Goal: Information Seeking & Learning: Learn about a topic

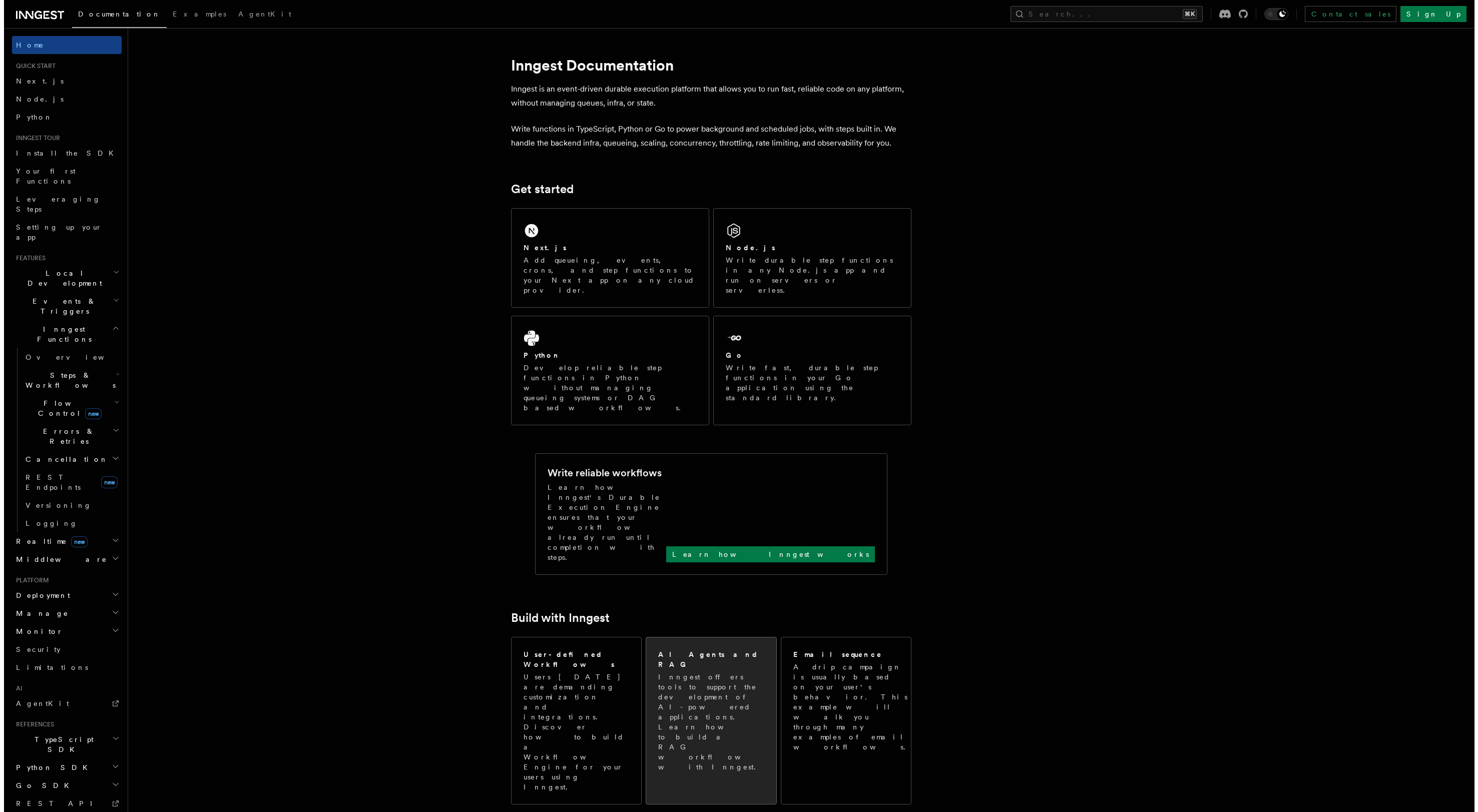
scroll to position [464, 0]
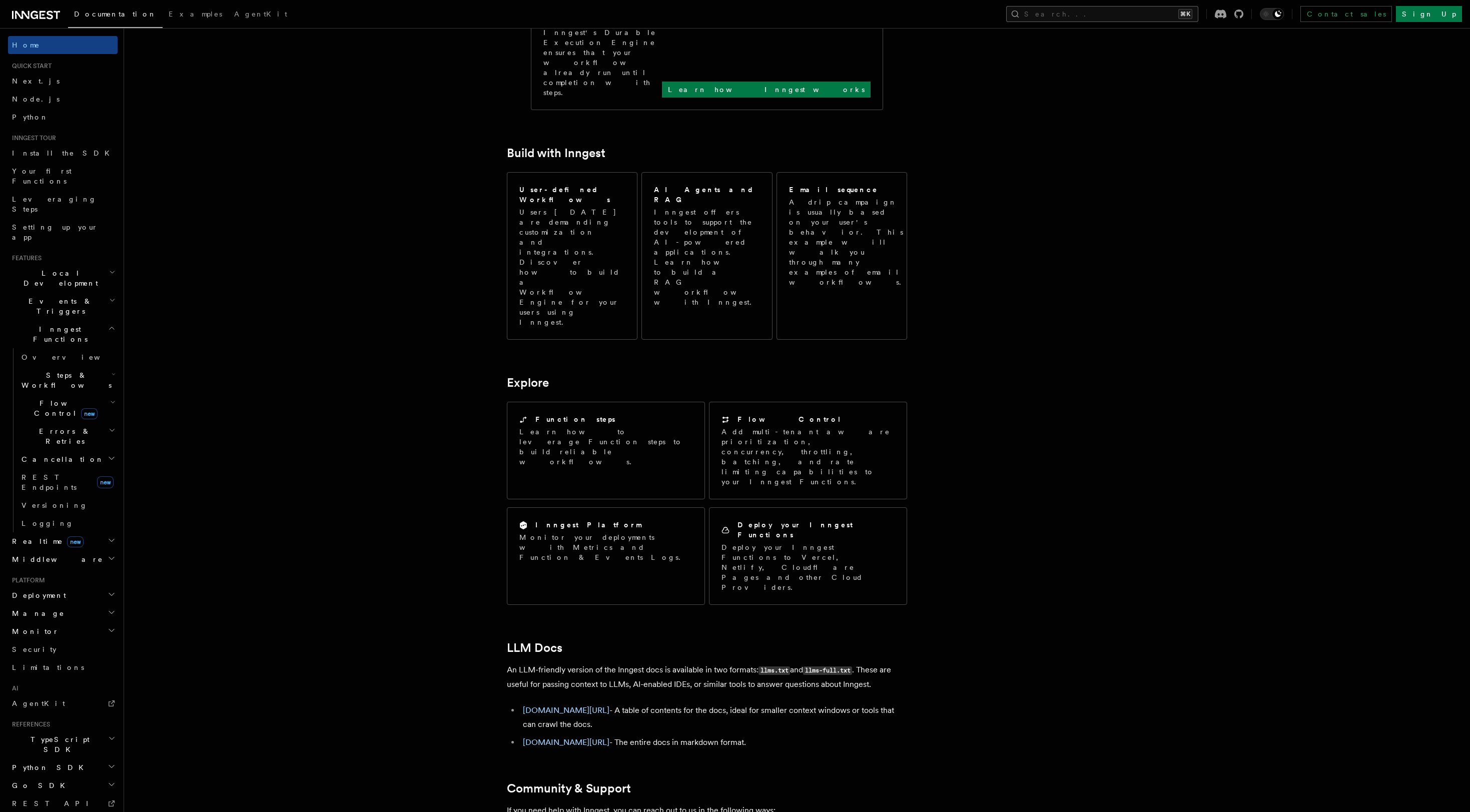
click at [1122, 14] on button "Search... ⌘K" at bounding box center [1102, 14] width 192 height 16
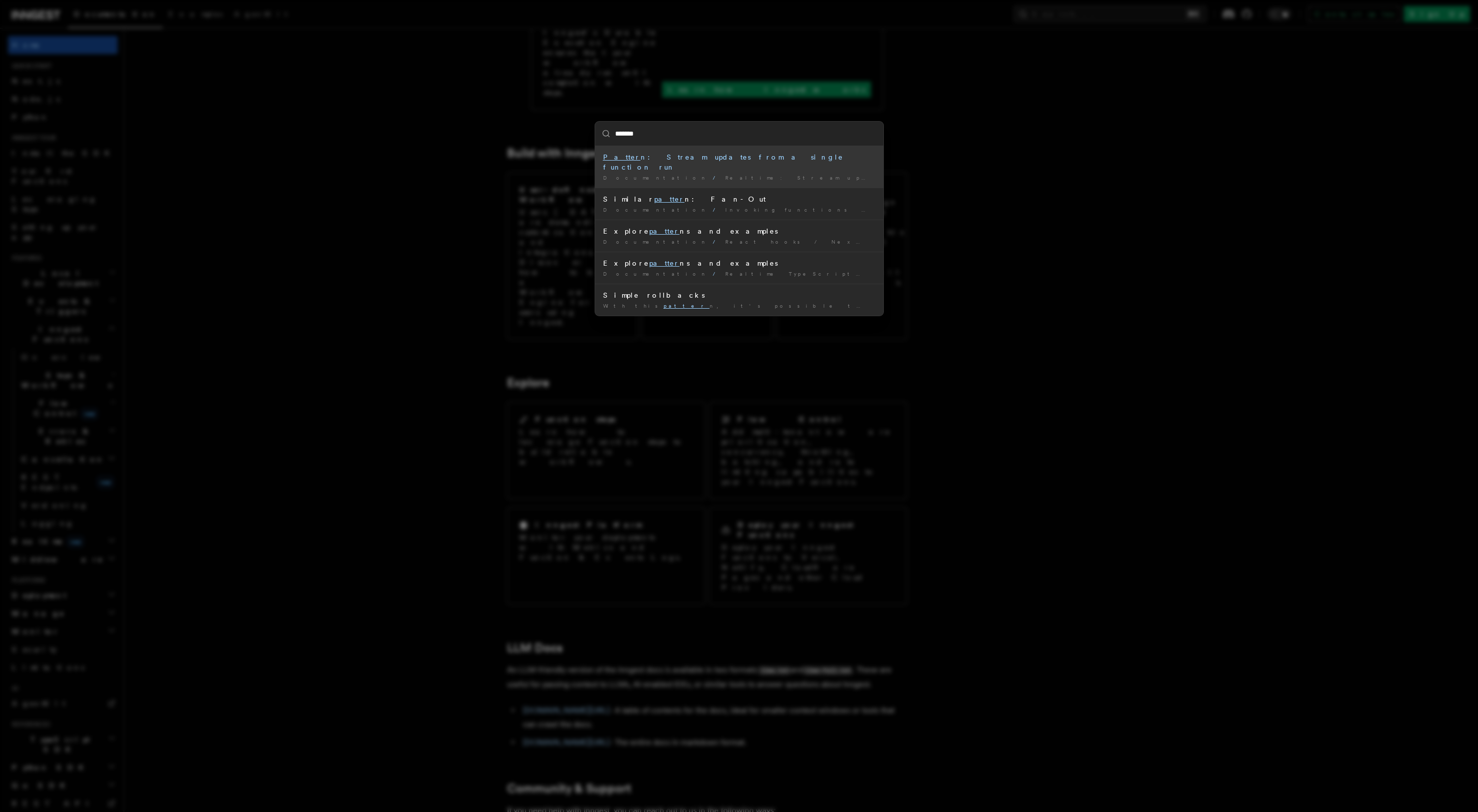
type input "*******"
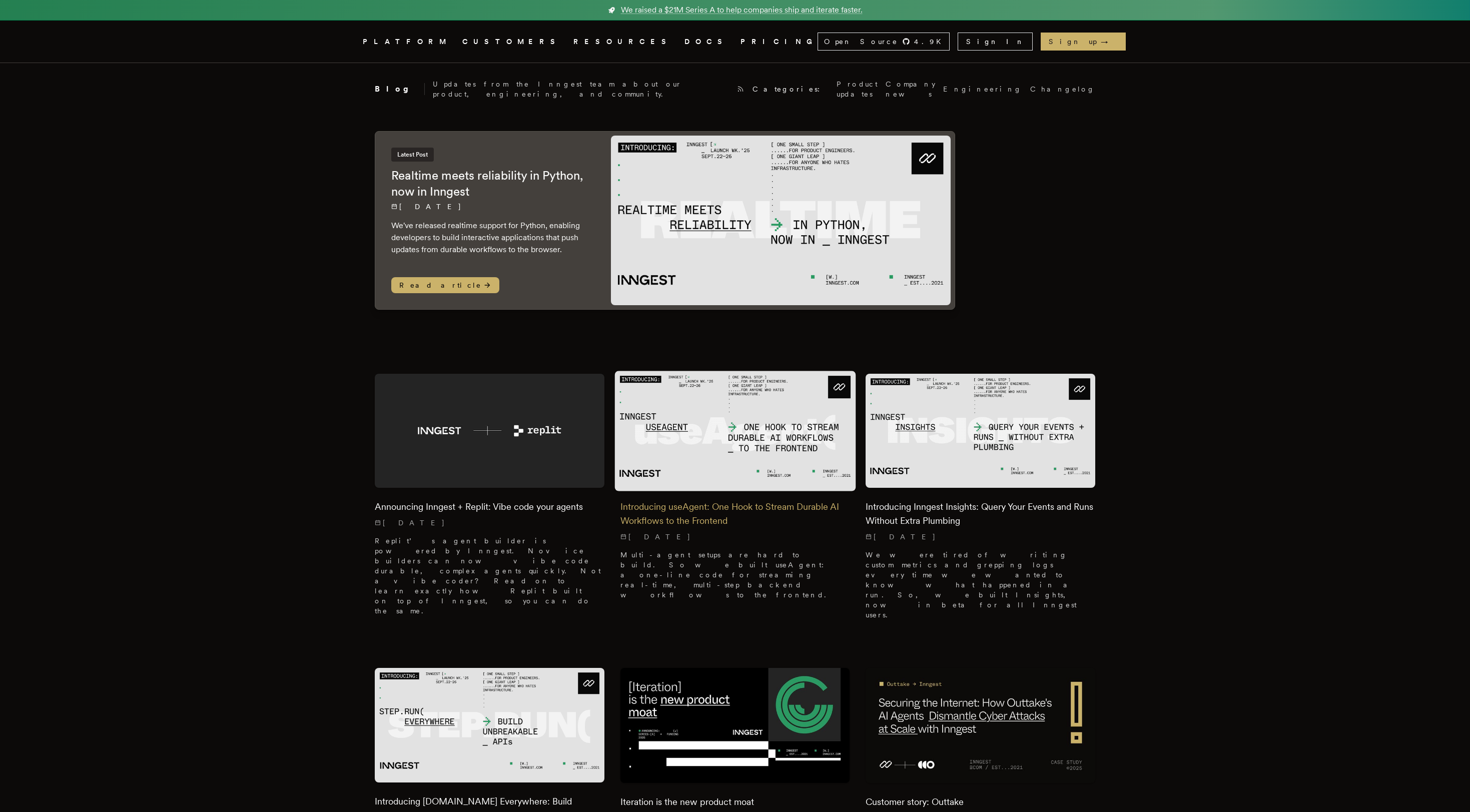
click at [677, 407] on img at bounding box center [735, 431] width 241 height 120
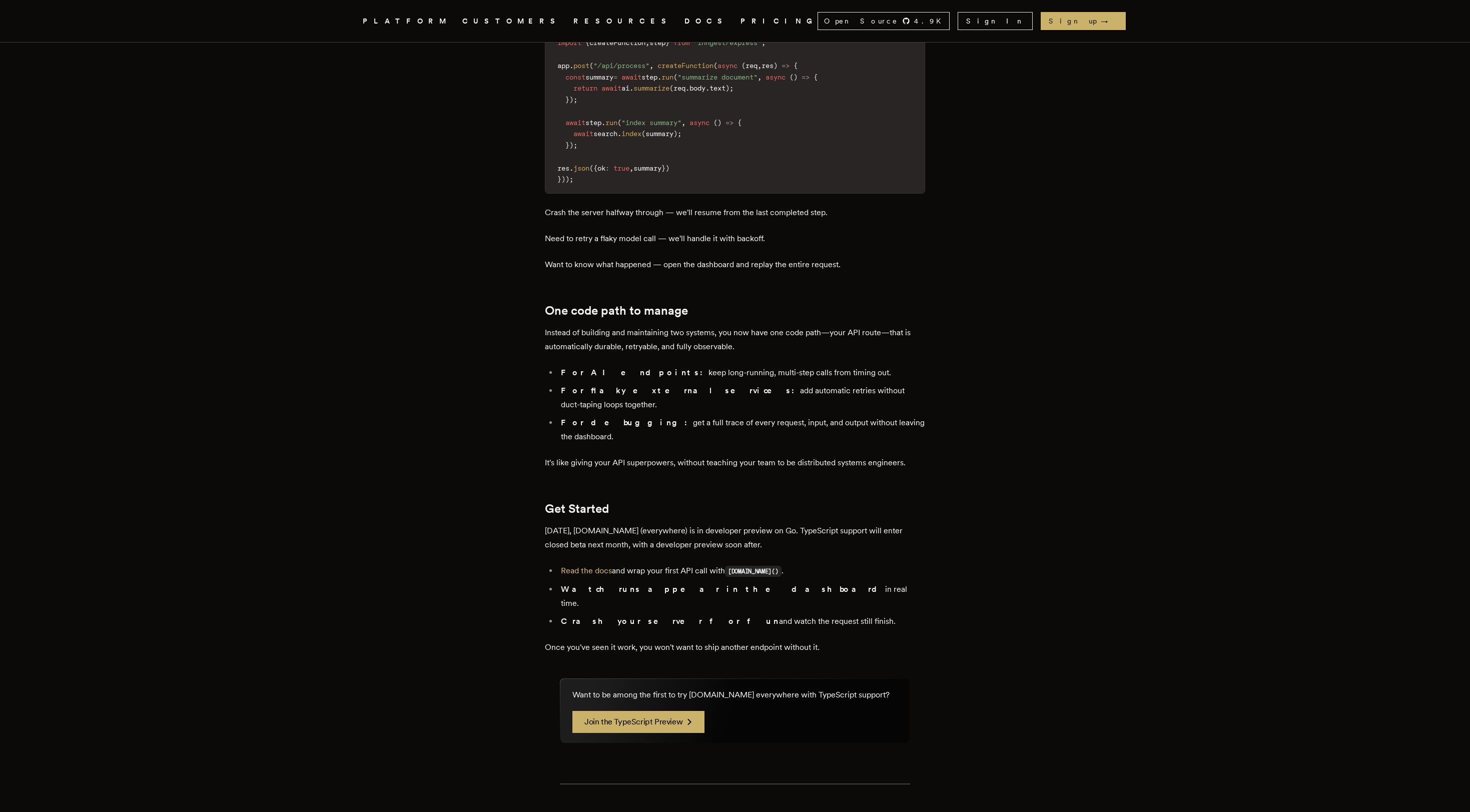
scroll to position [1384, 0]
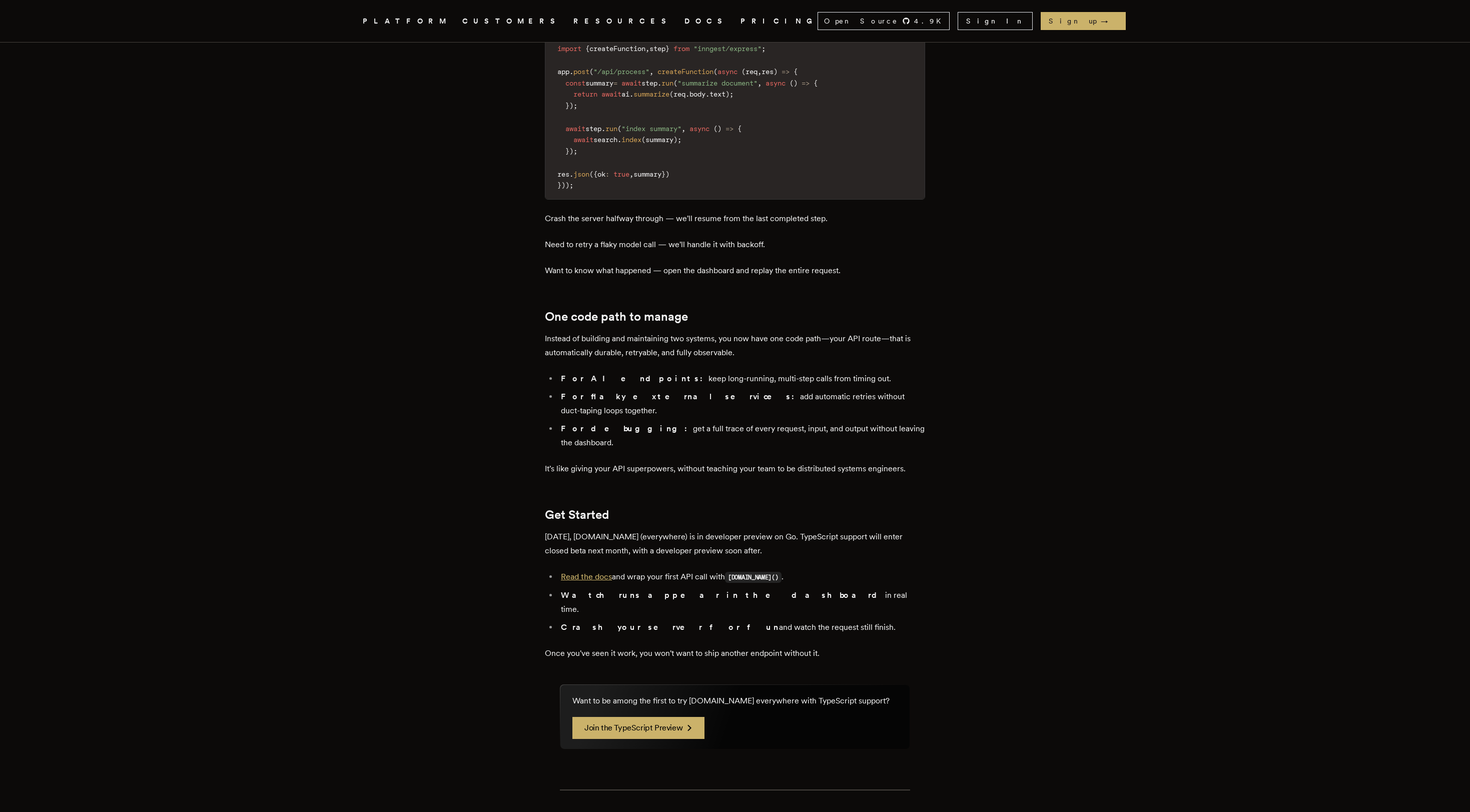
click at [596, 572] on link "Read the docs" at bounding box center [586, 577] width 51 height 10
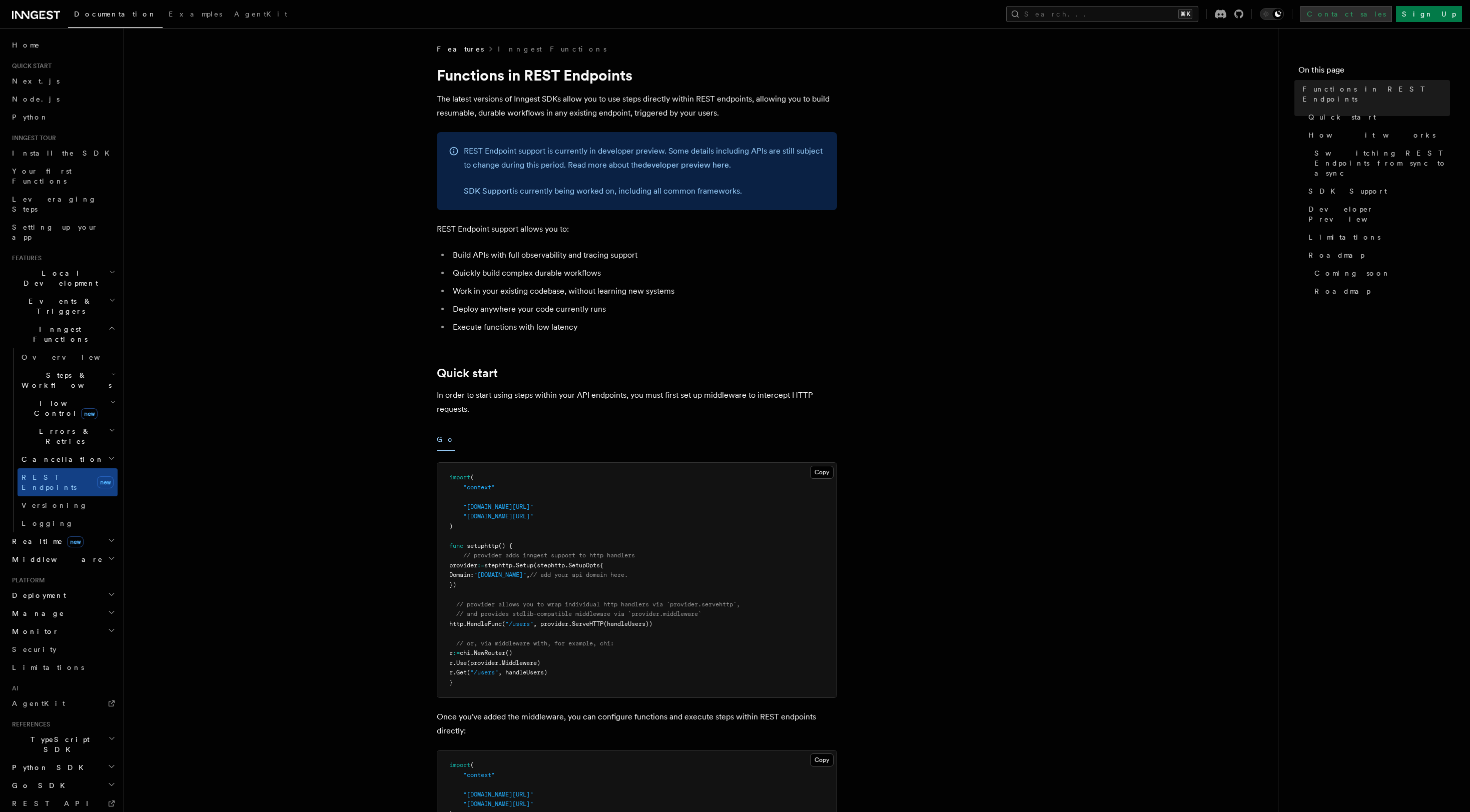
click at [1392, 12] on link "Contact sales" at bounding box center [1346, 14] width 92 height 16
